Goal: Navigation & Orientation: Understand site structure

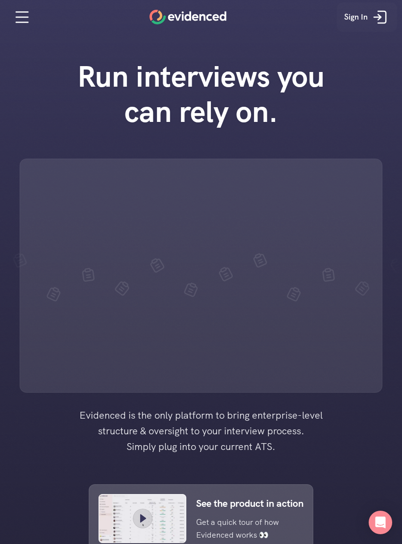
click at [384, 12] on icon at bounding box center [382, 17] width 8 height 12
click at [387, 13] on icon at bounding box center [380, 17] width 20 height 20
